Goal: Obtain resource: Obtain resource

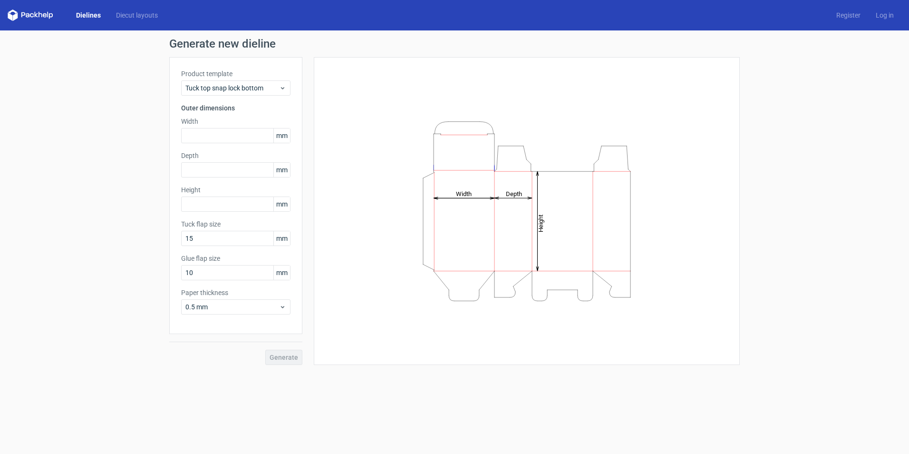
click at [83, 10] on div "Dielines Diecut layouts" at bounding box center [87, 15] width 158 height 11
click at [83, 13] on link "Dielines" at bounding box center [88, 15] width 40 height 10
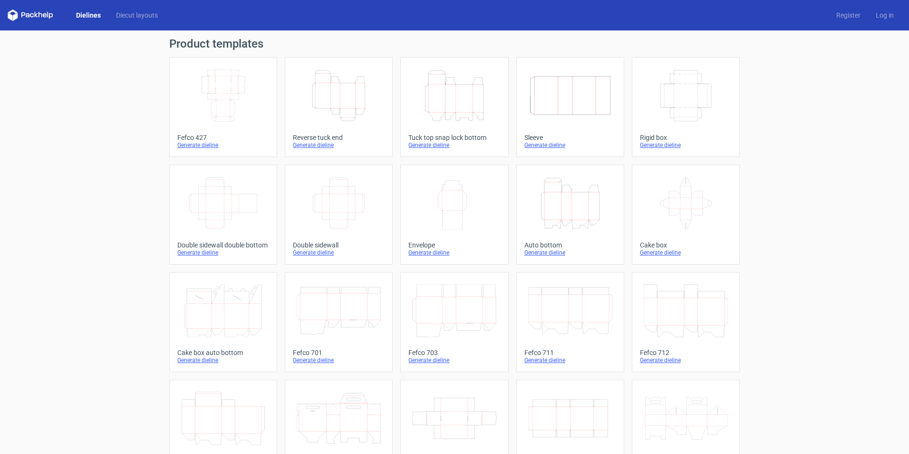
click at [349, 100] on icon "Height Depth Width" at bounding box center [339, 95] width 84 height 53
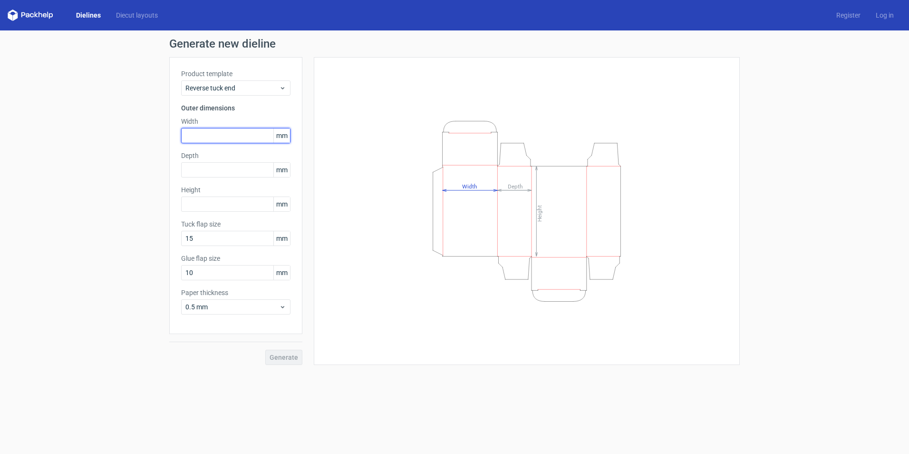
click at [209, 133] on input "text" at bounding box center [235, 135] width 109 height 15
type input "95"
type input "55"
type input "170"
click at [265, 349] on button "Generate" at bounding box center [283, 356] width 37 height 15
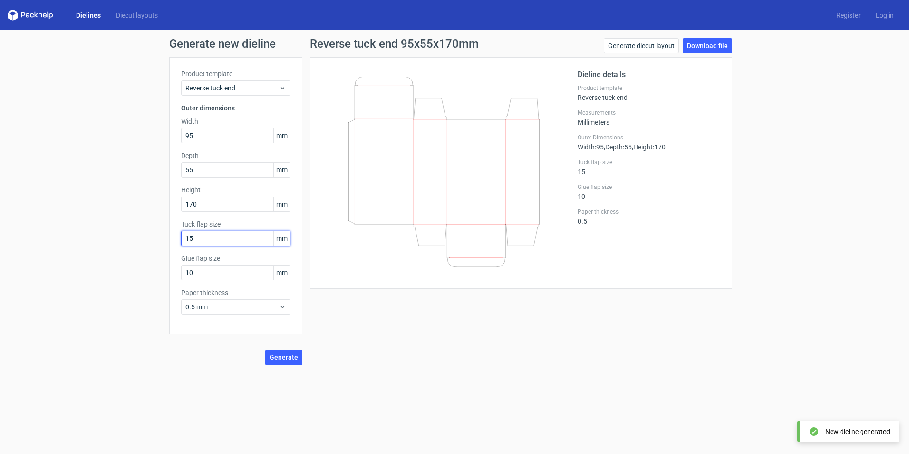
drag, startPoint x: 203, startPoint y: 239, endPoint x: 198, endPoint y: 238, distance: 5.4
click at [198, 238] on input "15" at bounding box center [235, 238] width 109 height 15
drag, startPoint x: 199, startPoint y: 268, endPoint x: 122, endPoint y: 266, distance: 77.1
click at [122, 266] on div "Generate new dieline Product template Reverse tuck end Outer dimensions Width 9…" at bounding box center [454, 201] width 909 height 342
type input "12"
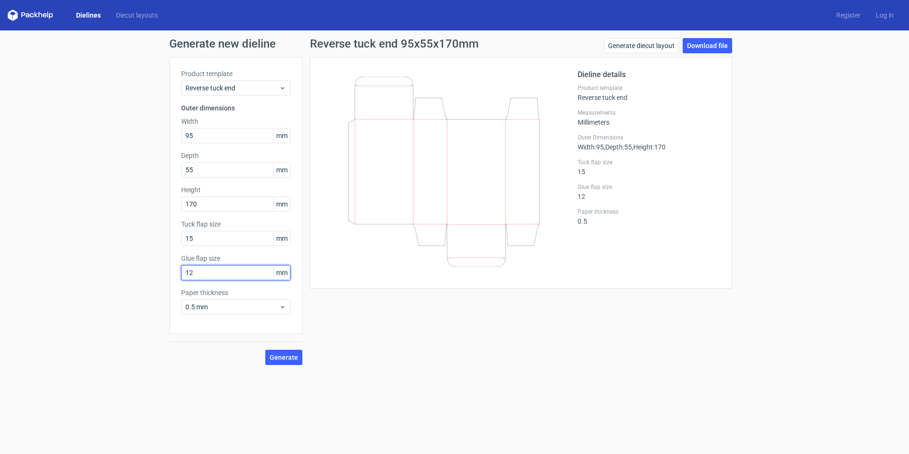
click at [265, 349] on button "Generate" at bounding box center [283, 356] width 37 height 15
click at [706, 45] on link "Download file" at bounding box center [707, 45] width 49 height 15
click at [82, 12] on link "Dielines" at bounding box center [88, 15] width 40 height 10
